Goal: Task Accomplishment & Management: Manage account settings

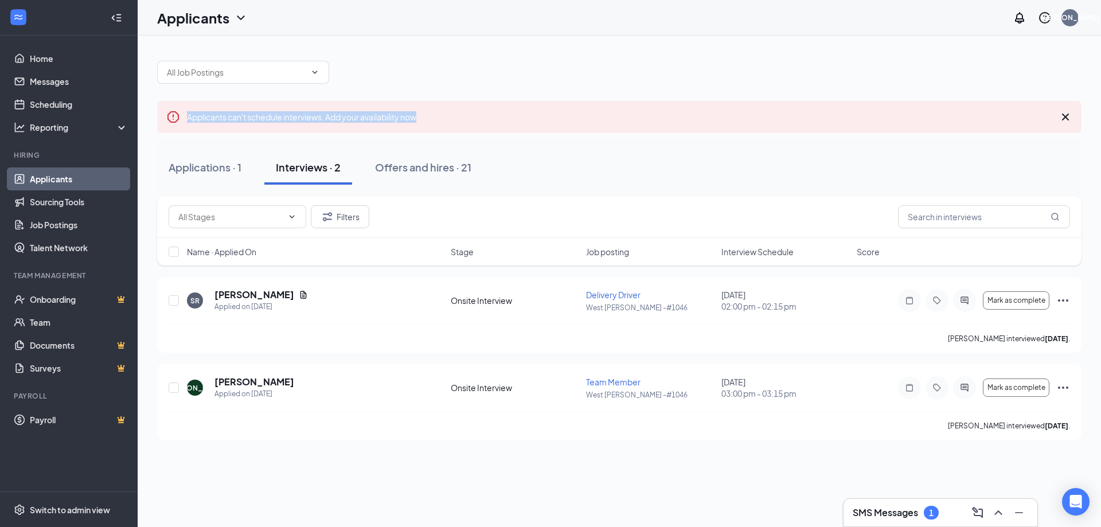
drag, startPoint x: 603, startPoint y: 67, endPoint x: 630, endPoint y: 118, distance: 57.7
click at [630, 118] on div "Applicants can't schedule interviews. Add your availability now Applications · …" at bounding box center [619, 244] width 924 height 391
click at [630, 118] on div "Applicants can't schedule interviews. Add your availability now" at bounding box center [619, 117] width 924 height 32
drag, startPoint x: 672, startPoint y: 45, endPoint x: 670, endPoint y: 123, distance: 78.6
click at [670, 123] on div "Applicants can't schedule interviews. Add your availability now Applications · …" at bounding box center [619, 245] width 963 height 418
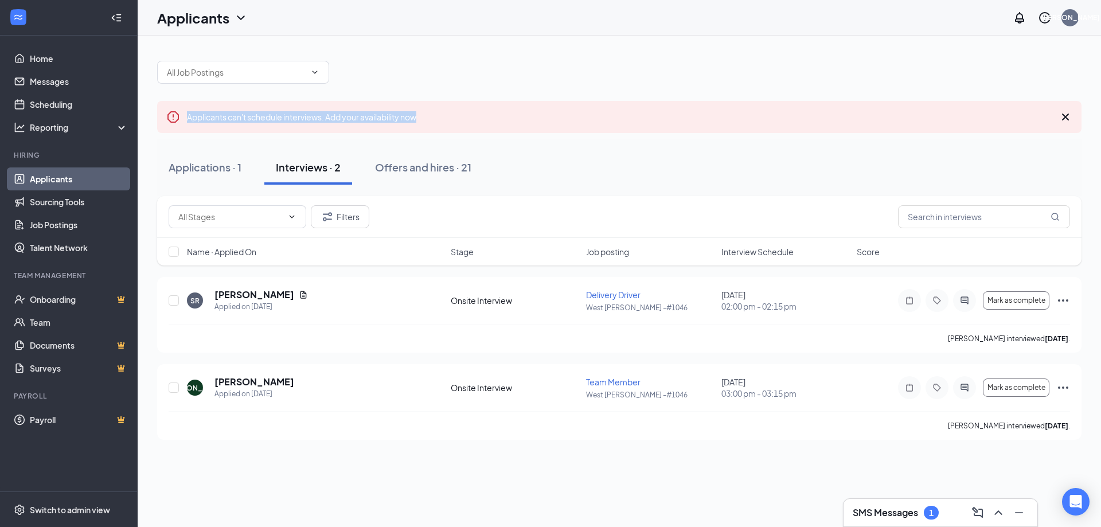
click at [670, 112] on div "Applicants can't schedule interviews. Add your availability now" at bounding box center [619, 117] width 924 height 32
click at [938, 521] on div "SMS Messages 1" at bounding box center [940, 512] width 175 height 18
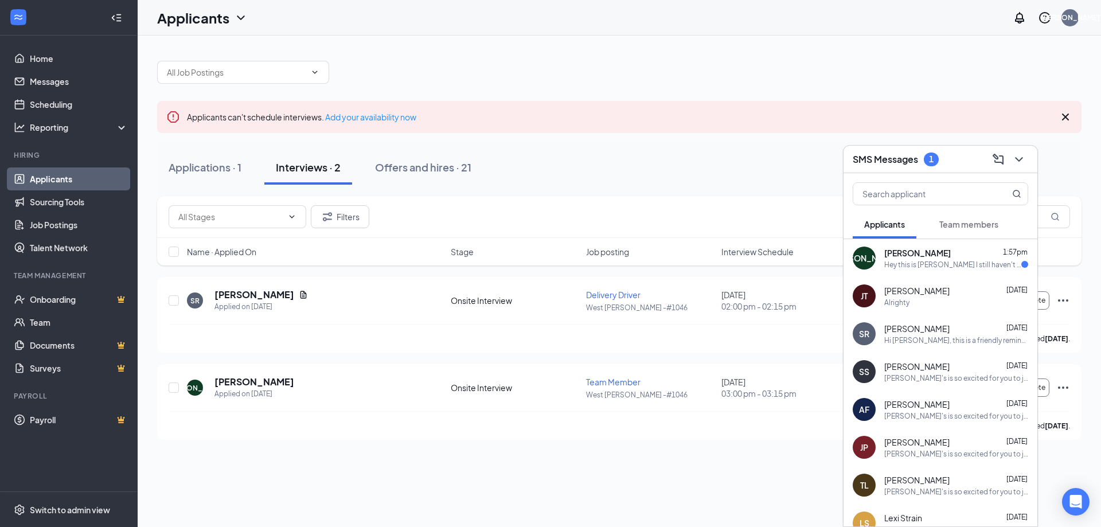
click at [940, 255] on div "[PERSON_NAME] 1:57pm" at bounding box center [956, 252] width 144 height 11
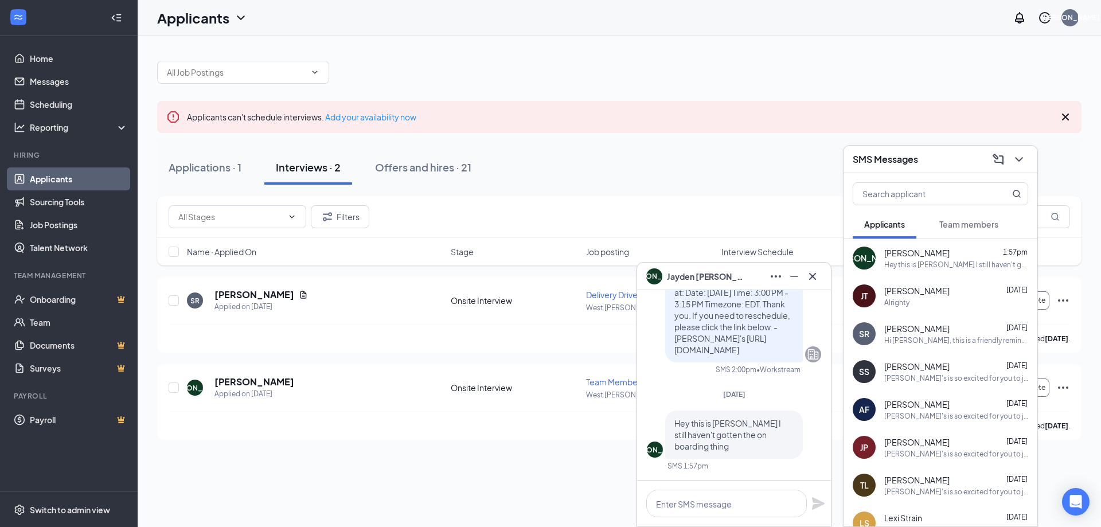
click at [710, 182] on div "Applications · 1 Interviews · 2 Offers and hires · 21" at bounding box center [619, 167] width 924 height 34
click at [1023, 159] on icon "ChevronDown" at bounding box center [1019, 160] width 14 height 14
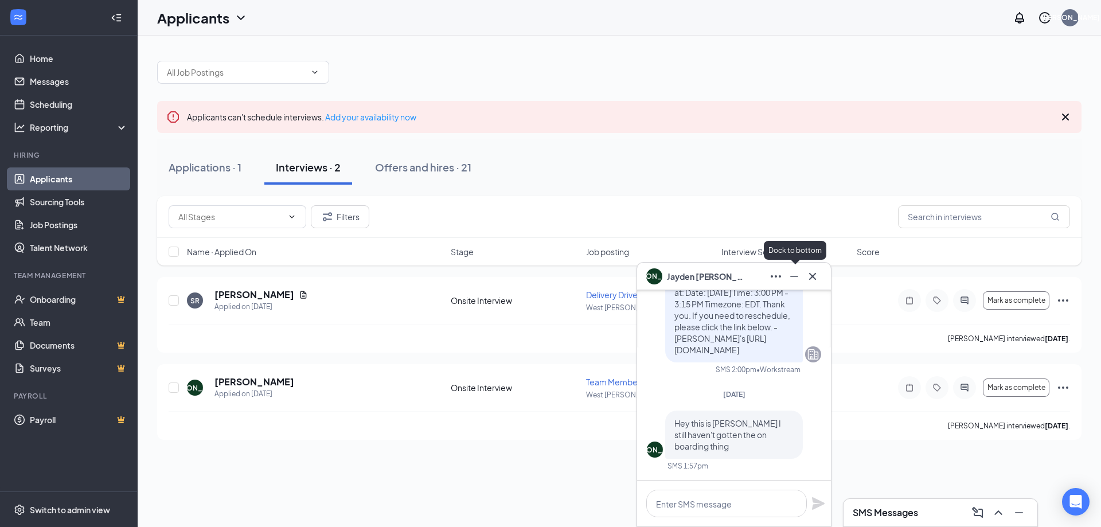
click at [794, 274] on icon "Minimize" at bounding box center [794, 277] width 14 height 14
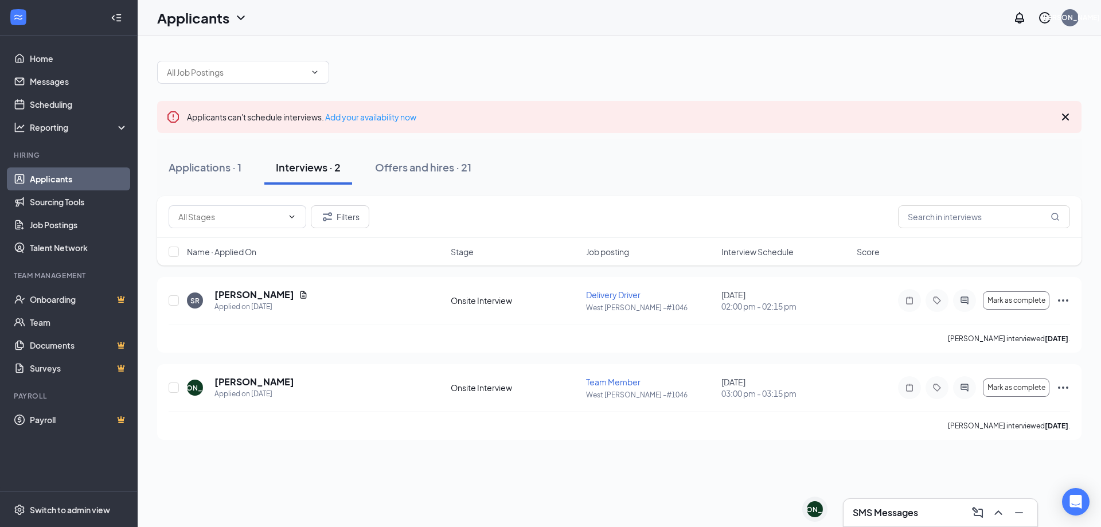
drag, startPoint x: 657, startPoint y: 161, endPoint x: 724, endPoint y: 192, distance: 74.4
click at [724, 192] on div "Applications · 1 Interviews · 2 Offers and hires · 21" at bounding box center [619, 167] width 924 height 57
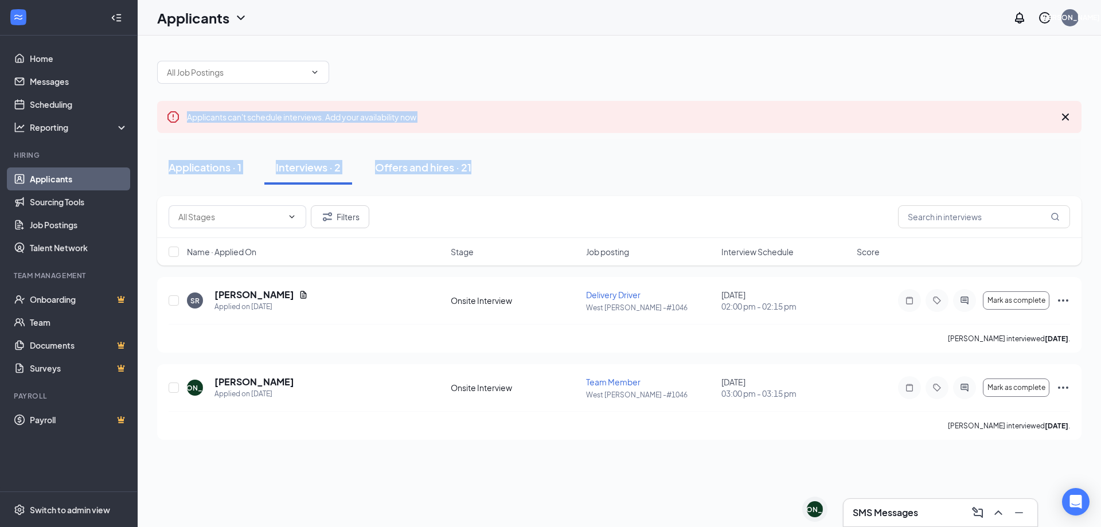
drag, startPoint x: 724, startPoint y: 192, endPoint x: 522, endPoint y: 80, distance: 231.5
click at [522, 79] on div "Applicants can't schedule interviews. Add your availability now Applications · …" at bounding box center [619, 244] width 924 height 391
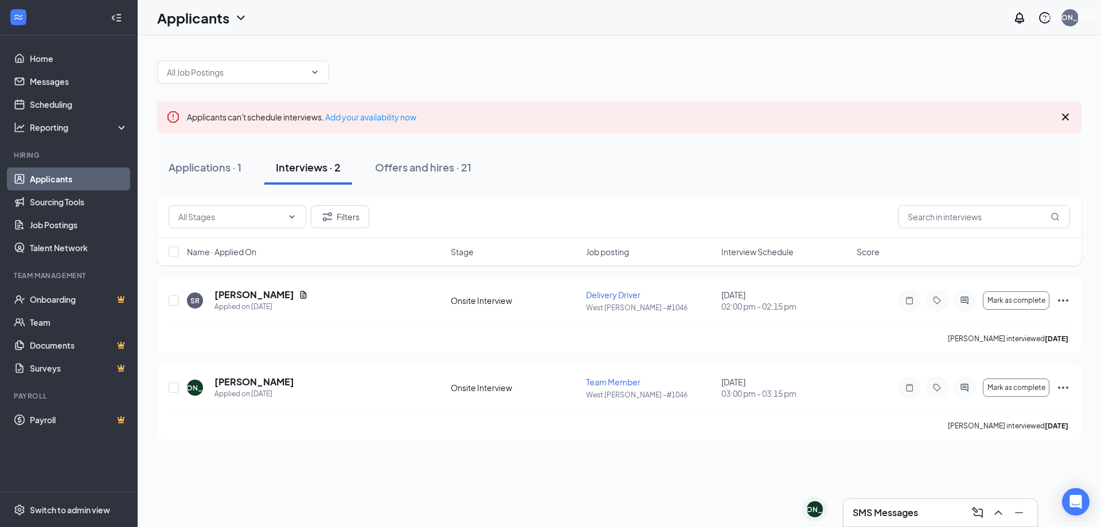
click at [523, 80] on div at bounding box center [619, 66] width 924 height 34
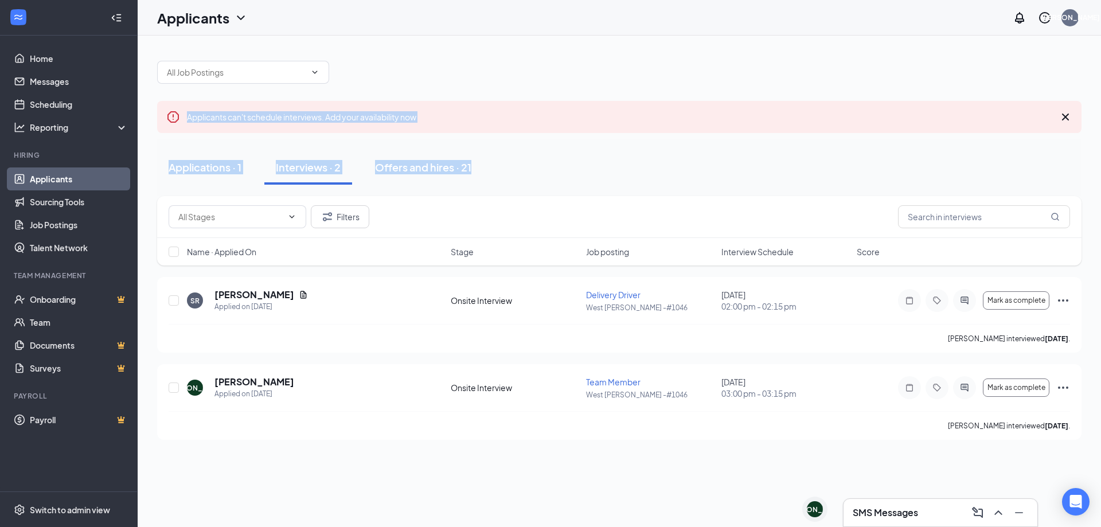
drag, startPoint x: 523, startPoint y: 81, endPoint x: 625, endPoint y: 167, distance: 133.9
click at [625, 167] on div "Applicants can't schedule interviews. Add your availability now Applications · …" at bounding box center [619, 244] width 924 height 391
click at [625, 167] on div "Applications · 1 Interviews · 2 Offers and hires · 21" at bounding box center [619, 167] width 924 height 34
drag, startPoint x: 621, startPoint y: 91, endPoint x: 671, endPoint y: 161, distance: 85.9
click at [671, 161] on div "Applicants can't schedule interviews. Add your availability now Applications · …" at bounding box center [619, 244] width 924 height 391
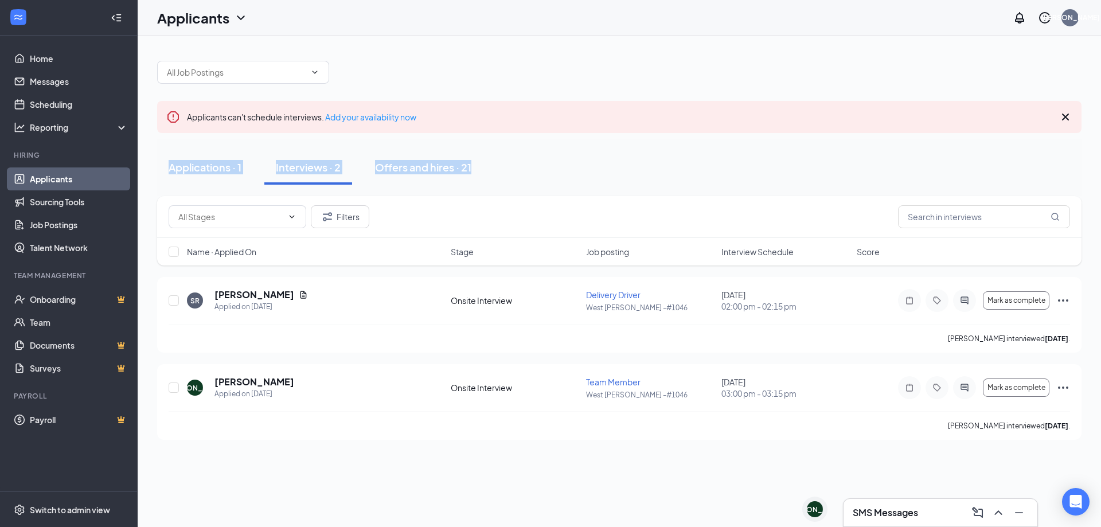
click at [671, 161] on div "Applications · 1 Interviews · 2 Offers and hires · 21" at bounding box center [619, 167] width 924 height 34
click at [879, 513] on h3 "SMS Messages" at bounding box center [885, 512] width 65 height 13
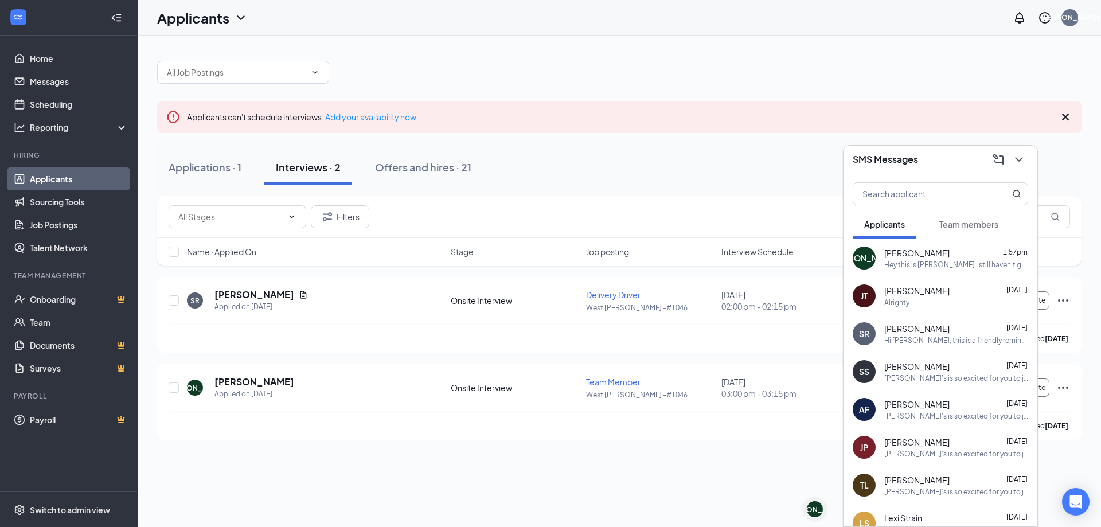
click at [907, 261] on div "Hey this is [PERSON_NAME] I still haven't gotten the on boarding thing" at bounding box center [956, 265] width 144 height 10
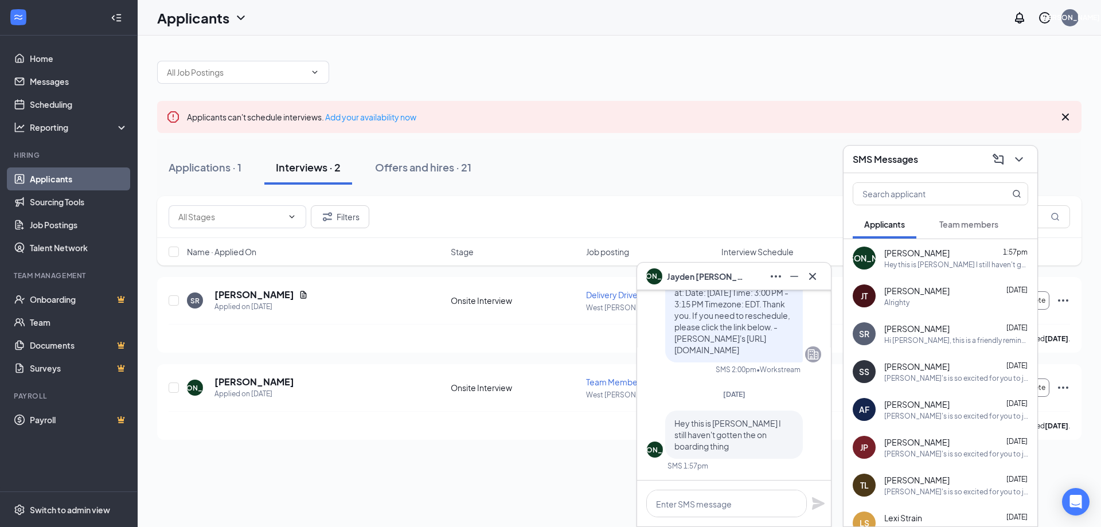
click at [678, 172] on div "Applications · 1 Interviews · 2 Offers and hires · 21" at bounding box center [619, 167] width 924 height 34
click at [650, 184] on div "Applications · 1 Interviews · 2 Offers and hires · 21" at bounding box center [619, 167] width 924 height 34
click at [795, 272] on icon "Minimize" at bounding box center [794, 277] width 14 height 14
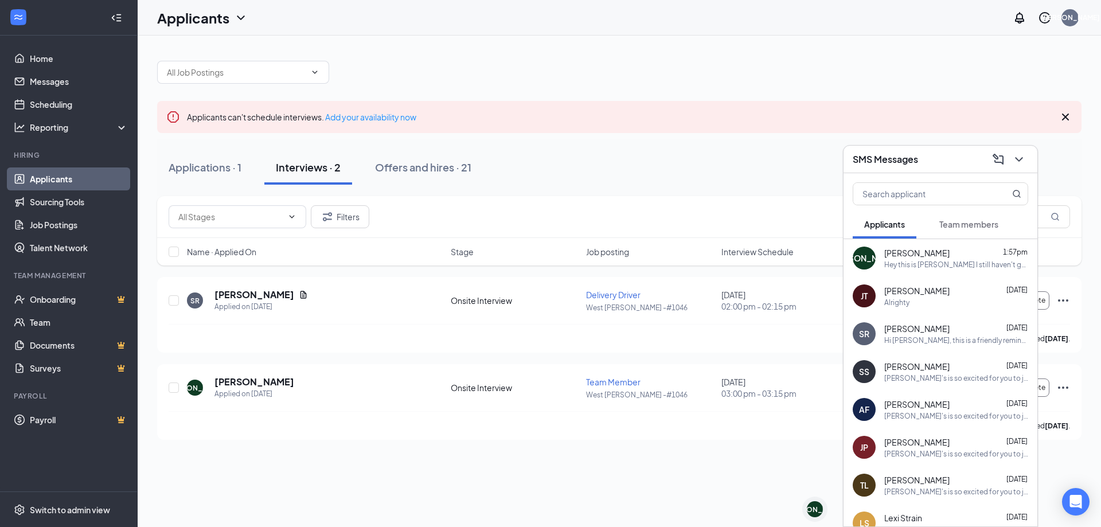
click at [795, 272] on div "JA [PERSON_NAME] SMS Messages Applicants Team members JA [PERSON_NAME] 1:57pm H…" at bounding box center [619, 281] width 963 height 491
click at [1020, 161] on icon "ChevronDown" at bounding box center [1018, 159] width 7 height 5
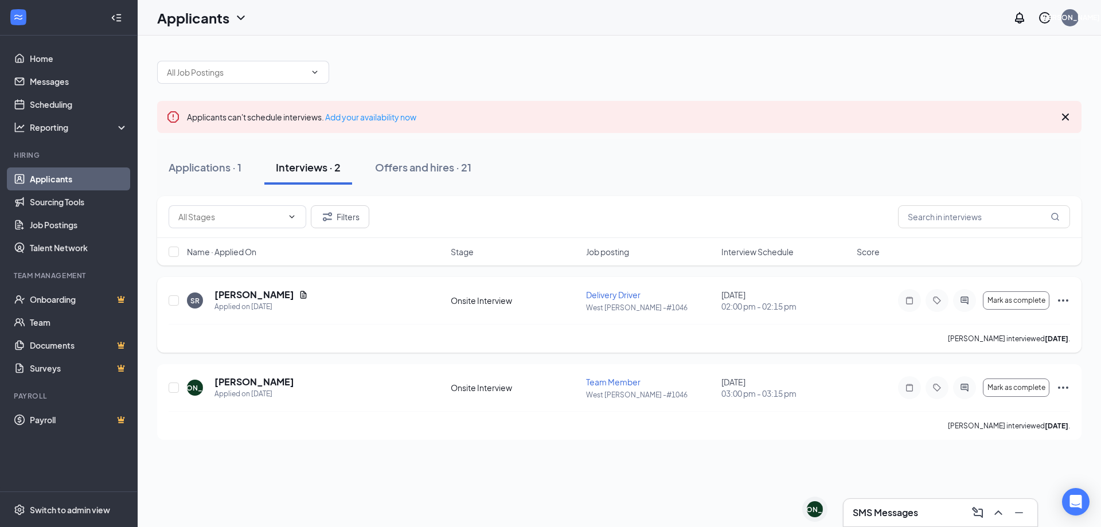
click at [1053, 296] on div "Mark as complete" at bounding box center [984, 300] width 172 height 23
click at [1063, 298] on icon "Ellipses" at bounding box center [1063, 301] width 14 height 14
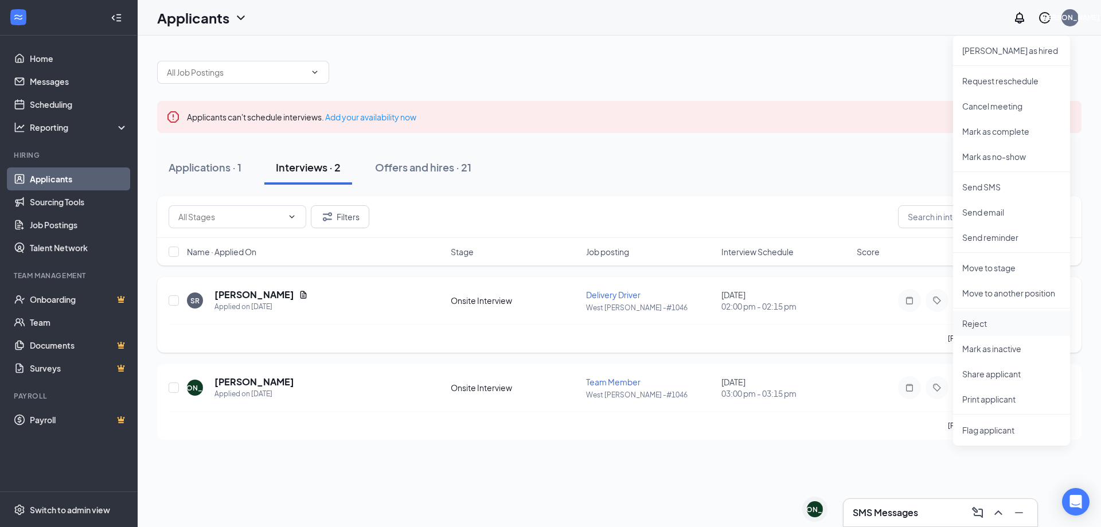
click at [1005, 329] on li "Reject" at bounding box center [1011, 323] width 117 height 25
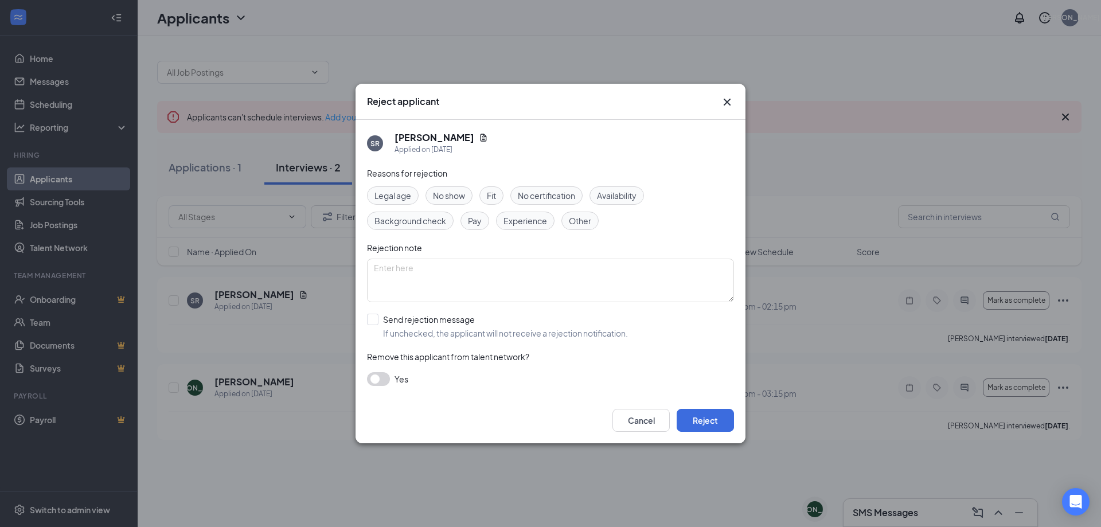
click at [619, 202] on div "Availability" at bounding box center [617, 195] width 54 height 18
click at [495, 195] on span "Fit" at bounding box center [491, 195] width 9 height 13
click at [630, 199] on span "Availability" at bounding box center [617, 195] width 40 height 13
click at [716, 428] on button "Reject" at bounding box center [705, 420] width 57 height 23
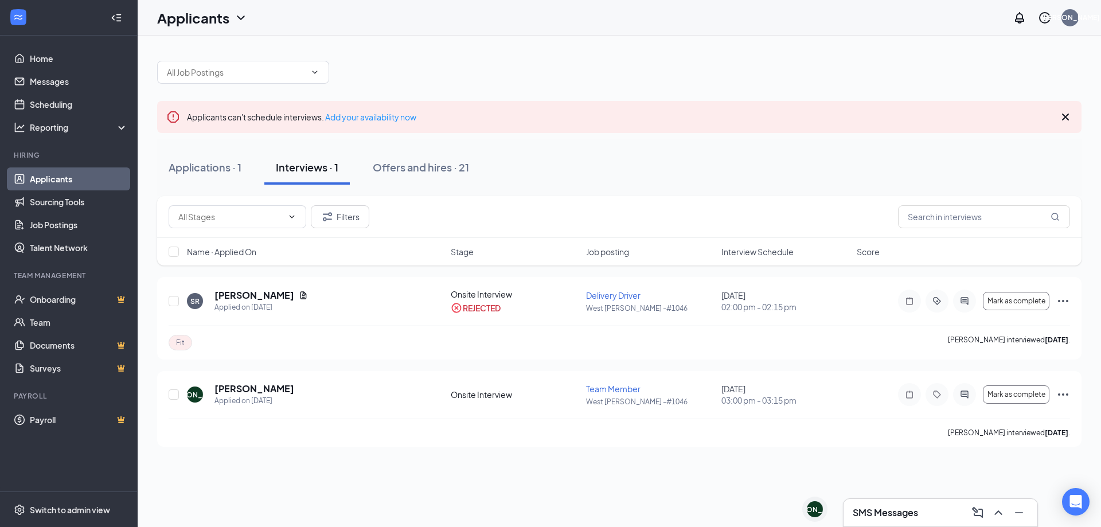
click at [621, 42] on div "Applicants can't schedule interviews. Add your availability now Applications · …" at bounding box center [619, 248] width 963 height 425
click at [600, 54] on div at bounding box center [619, 66] width 924 height 34
click at [225, 180] on button "Applications · 1" at bounding box center [205, 167] width 96 height 34
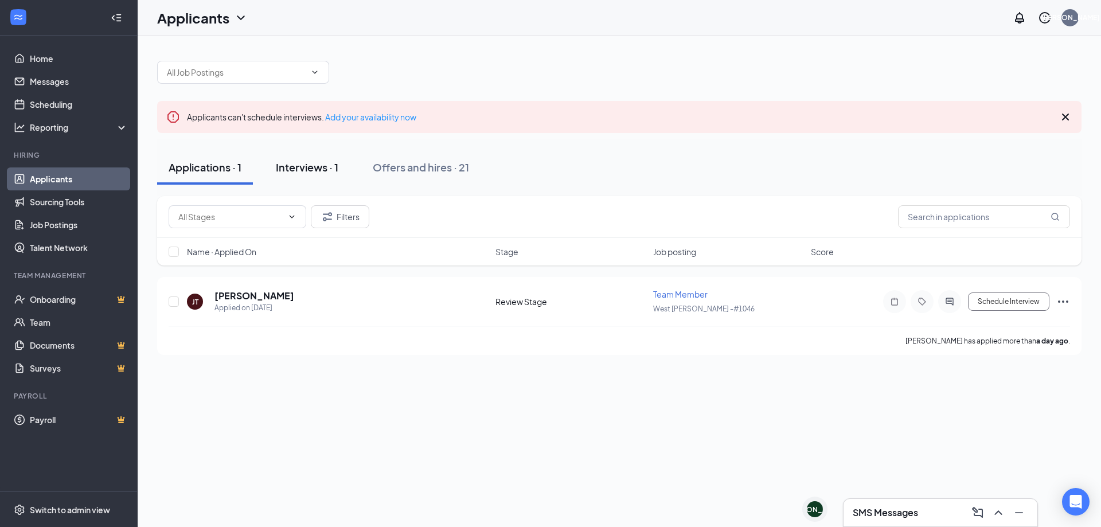
click at [310, 174] on div "Interviews · 1" at bounding box center [307, 167] width 63 height 14
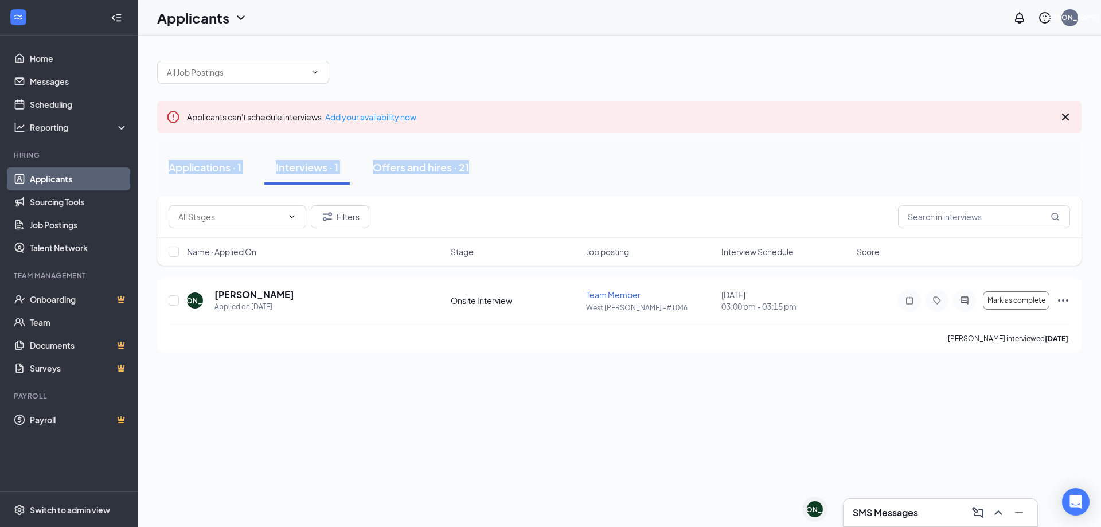
drag, startPoint x: 613, startPoint y: 88, endPoint x: 636, endPoint y: 143, distance: 59.1
click at [636, 143] on div "Applicants can't schedule interviews. Add your availability now Applications · …" at bounding box center [619, 200] width 924 height 303
click at [636, 143] on div "Applications · 1 Interviews · 1 Offers and hires · 21" at bounding box center [619, 167] width 924 height 57
click at [939, 507] on div "SMS Messages" at bounding box center [940, 512] width 175 height 18
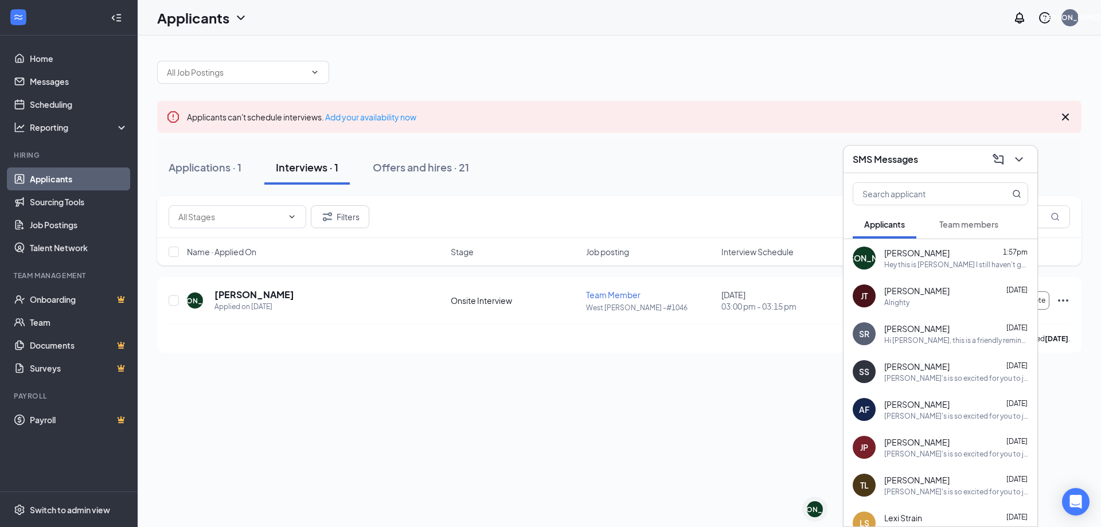
click at [955, 162] on div "SMS Messages" at bounding box center [940, 159] width 175 height 18
